Goal: Task Accomplishment & Management: Use online tool/utility

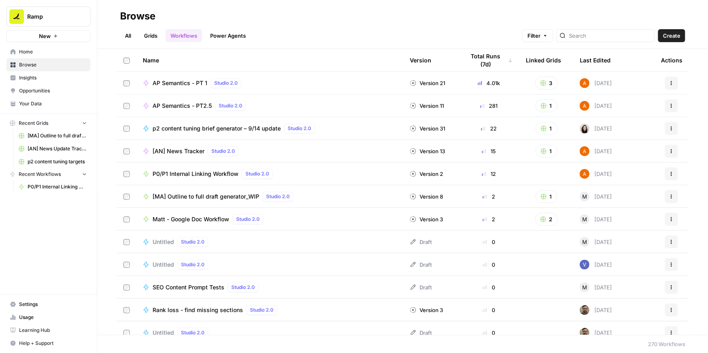
click at [177, 173] on span "P0/P1 Internal Linking Workflow" at bounding box center [196, 174] width 86 height 8
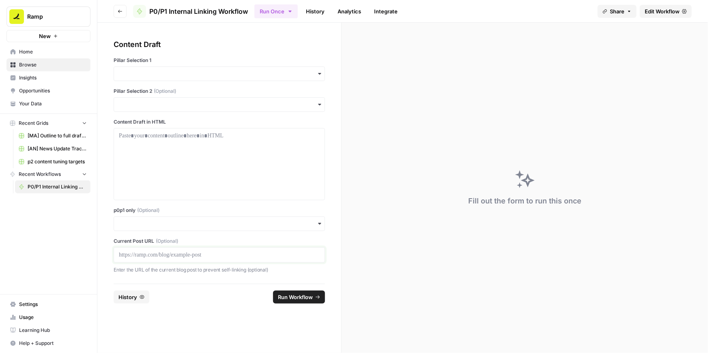
click at [153, 255] on p at bounding box center [219, 255] width 201 height 8
click at [155, 226] on input "p0p1 only (Optional)" at bounding box center [219, 224] width 201 height 8
click at [134, 245] on div "Yes" at bounding box center [219, 245] width 211 height 15
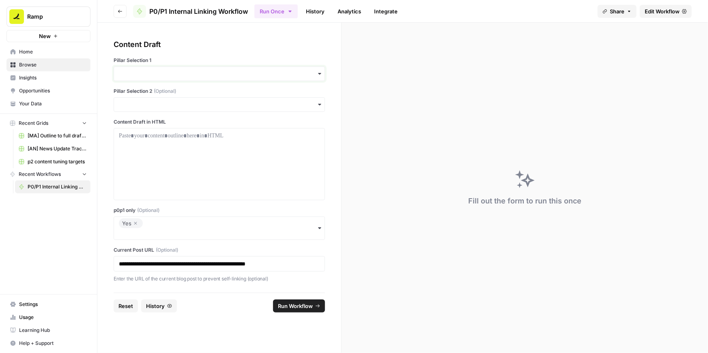
click at [155, 77] on input "Pillar Selection 1" at bounding box center [219, 74] width 201 height 8
click at [130, 111] on div "BCC" at bounding box center [219, 110] width 211 height 15
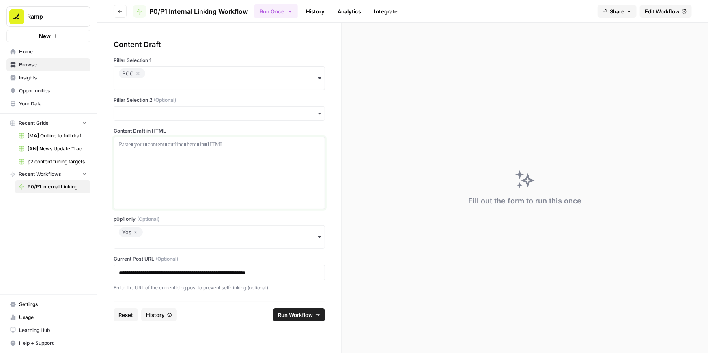
click at [233, 154] on div at bounding box center [219, 173] width 201 height 65
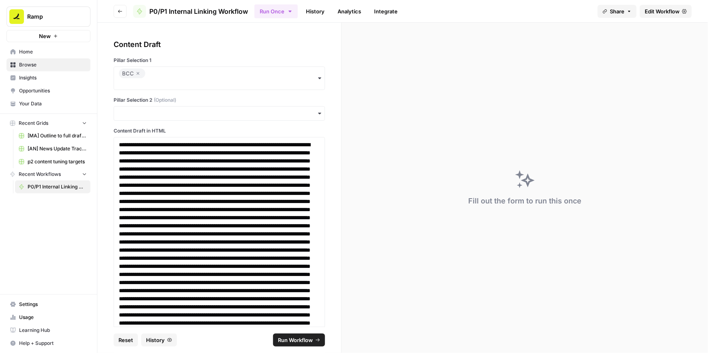
click at [291, 340] on span "Run Workflow" at bounding box center [295, 340] width 35 height 8
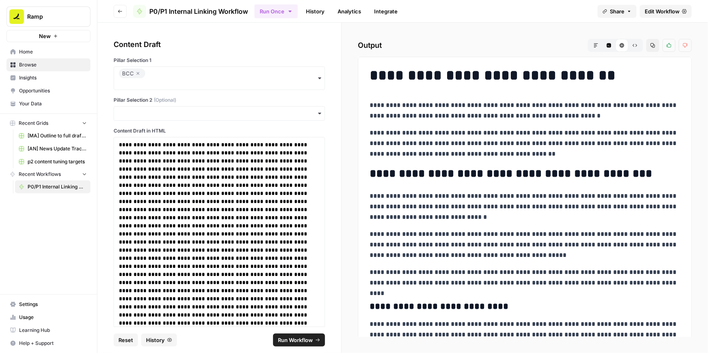
click at [653, 46] on icon "button" at bounding box center [652, 45] width 5 height 5
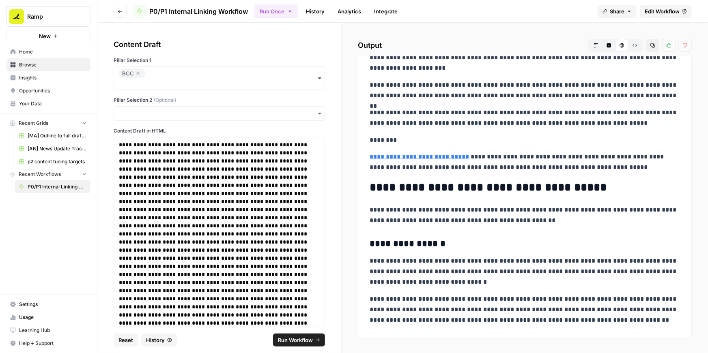
scroll to position [614, 0]
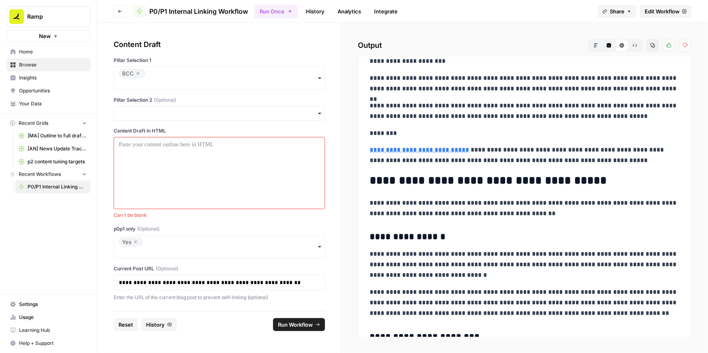
click at [135, 241] on icon "button" at bounding box center [135, 242] width 5 height 10
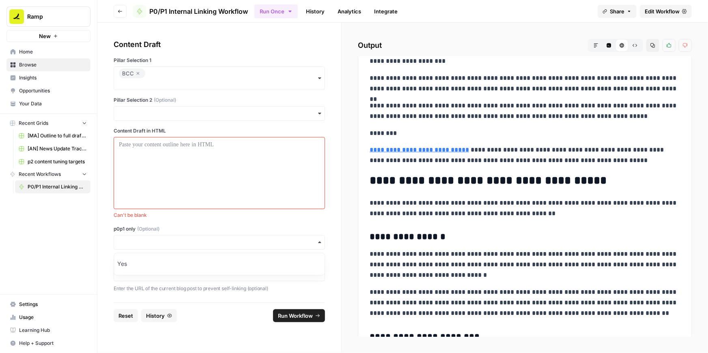
click at [168, 229] on label "p0p1 only (Optional)" at bounding box center [219, 229] width 211 height 7
click at [168, 239] on input "p0p1 only (Optional)" at bounding box center [219, 243] width 201 height 8
click at [178, 185] on div at bounding box center [219, 173] width 201 height 65
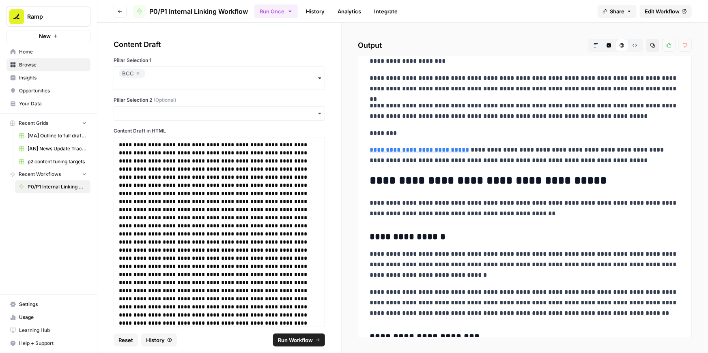
click at [300, 338] on span "Run Workflow" at bounding box center [295, 340] width 35 height 8
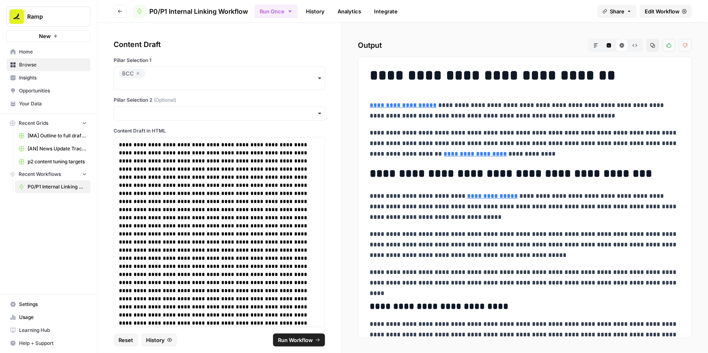
click at [653, 47] on icon "button" at bounding box center [652, 45] width 5 height 5
